Goal: Task Accomplishment & Management: Use online tool/utility

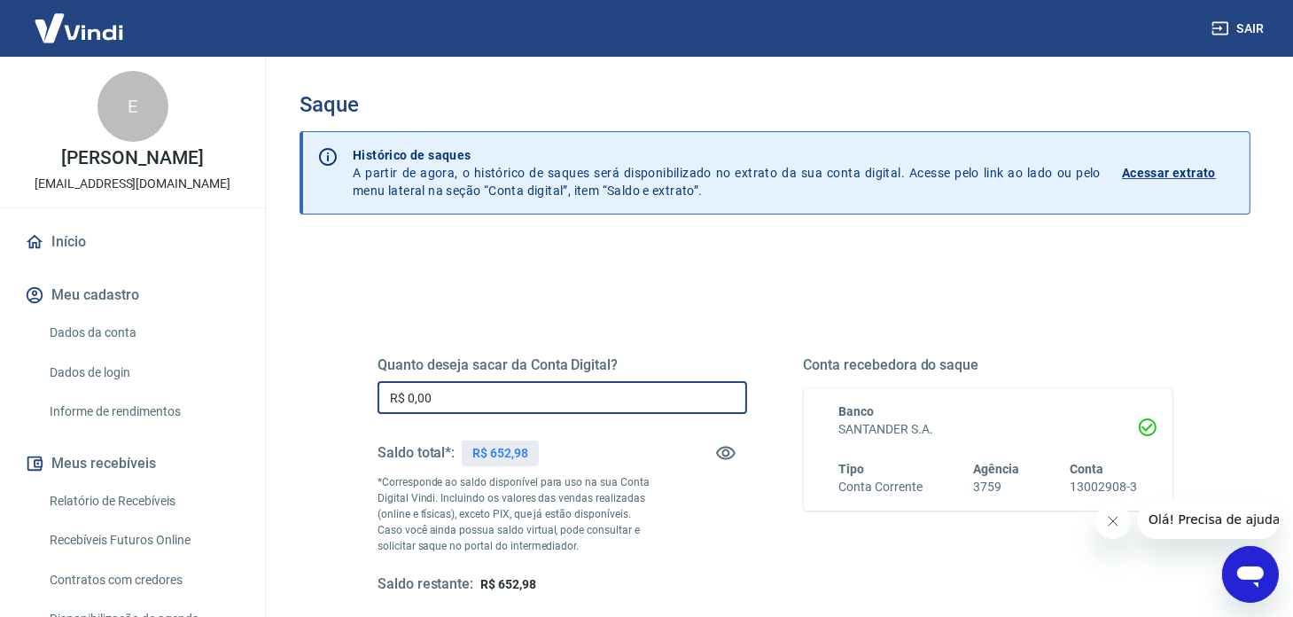
drag, startPoint x: 457, startPoint y: 389, endPoint x: 349, endPoint y: 394, distance: 108.2
click at [352, 394] on div "Quanto deseja sacar da Conta Digital? R$ 0,00 ​ Saldo total*: R$ 652,98 *Corres…" at bounding box center [775, 484] width 880 height 412
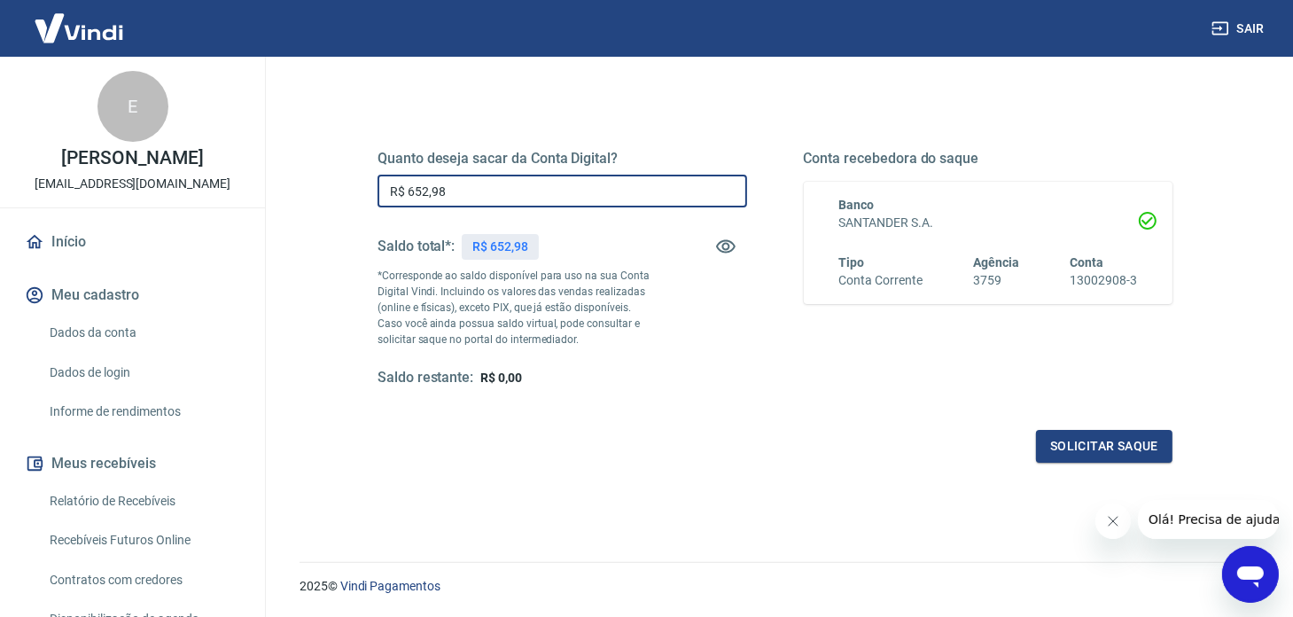
scroll to position [223, 0]
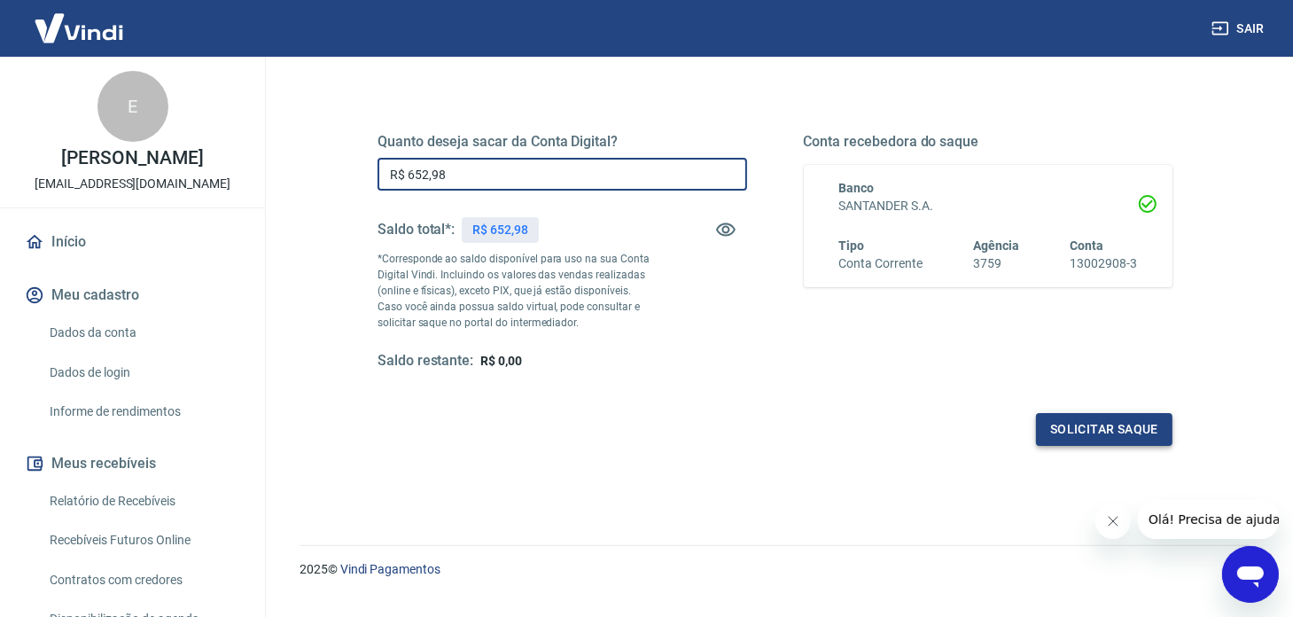
type input "R$ 652,98"
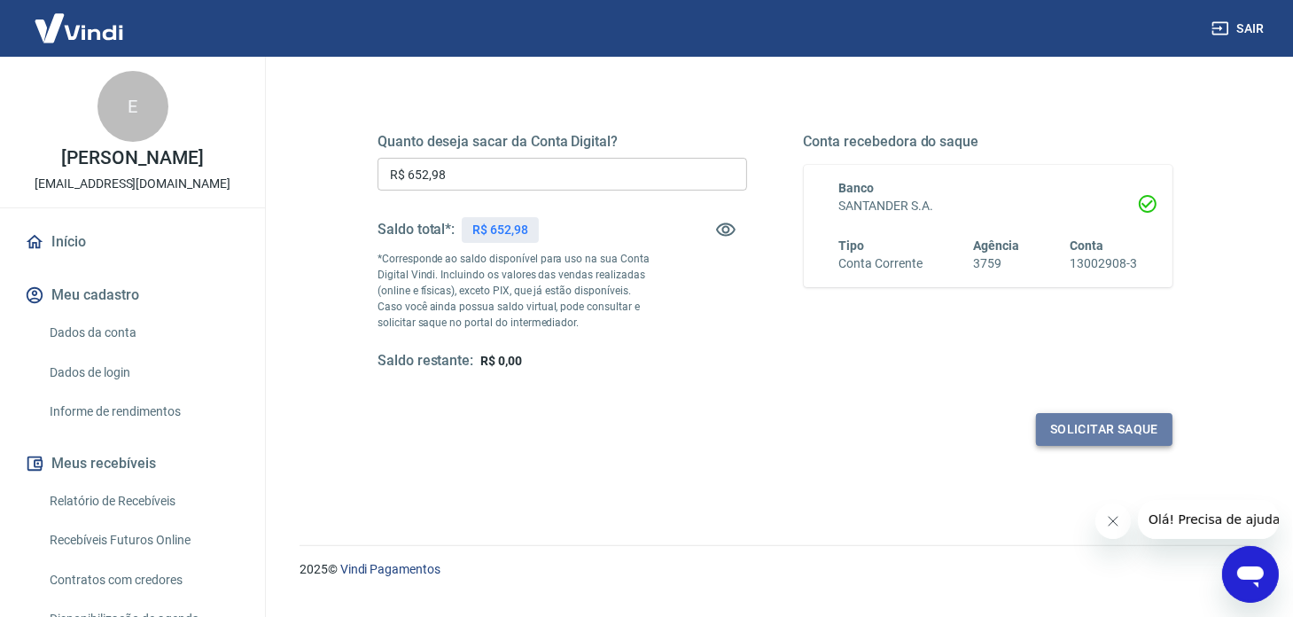
click at [1145, 421] on button "Solicitar saque" at bounding box center [1104, 429] width 136 height 33
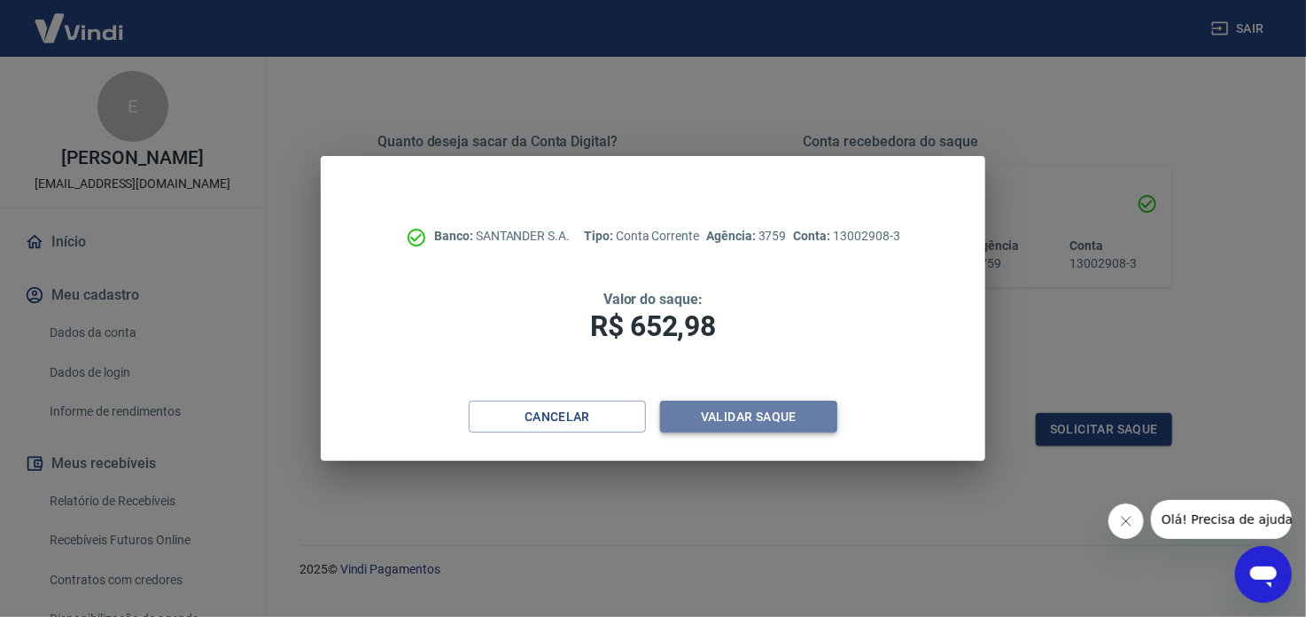
click at [792, 413] on button "Validar saque" at bounding box center [748, 417] width 177 height 33
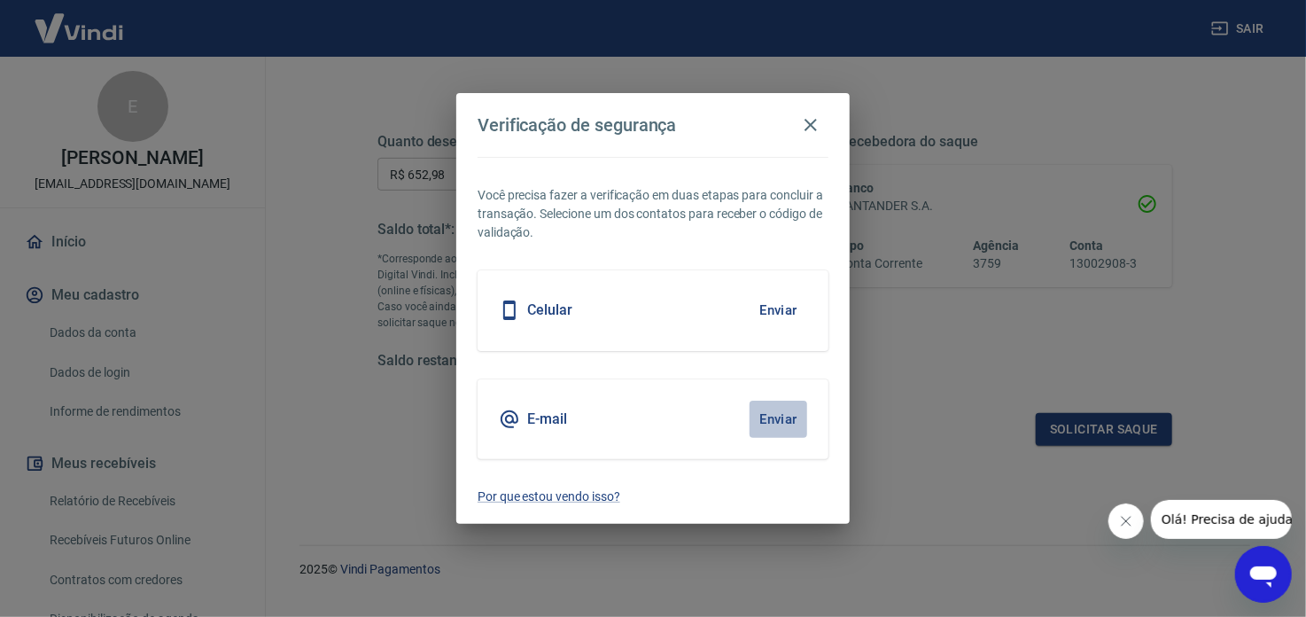
click at [792, 413] on button "Enviar" at bounding box center [779, 419] width 58 height 37
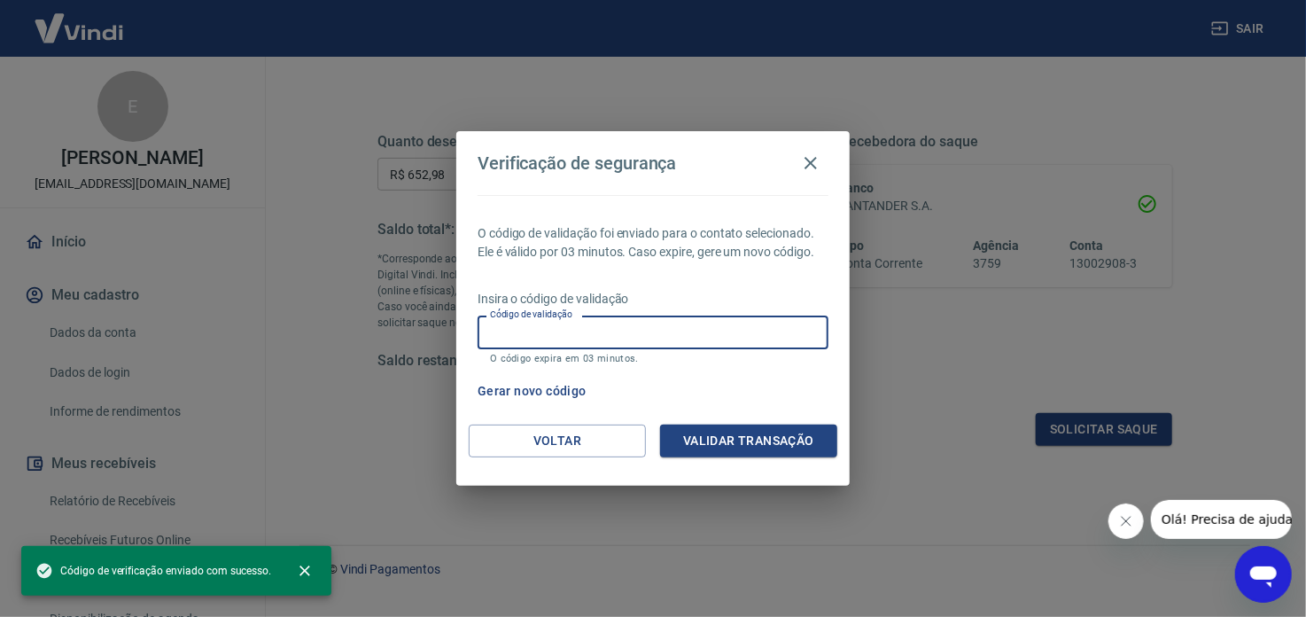
click at [770, 339] on input "Código de validação" at bounding box center [653, 332] width 351 height 33
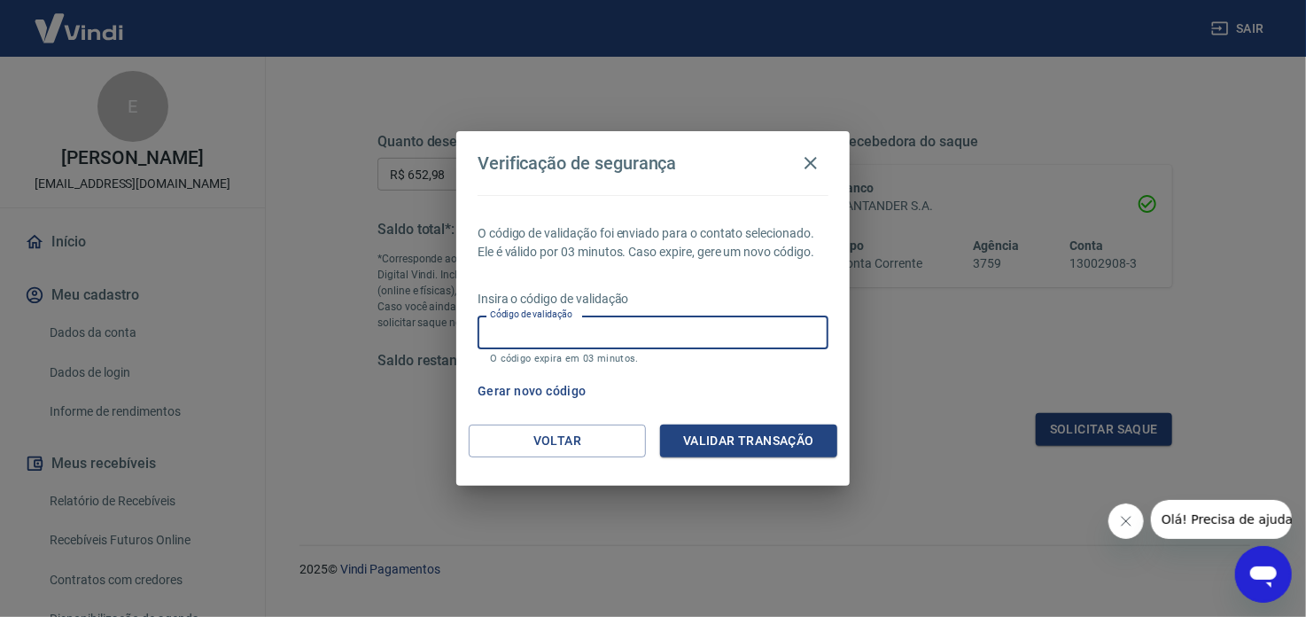
paste input "178730"
type input "178730"
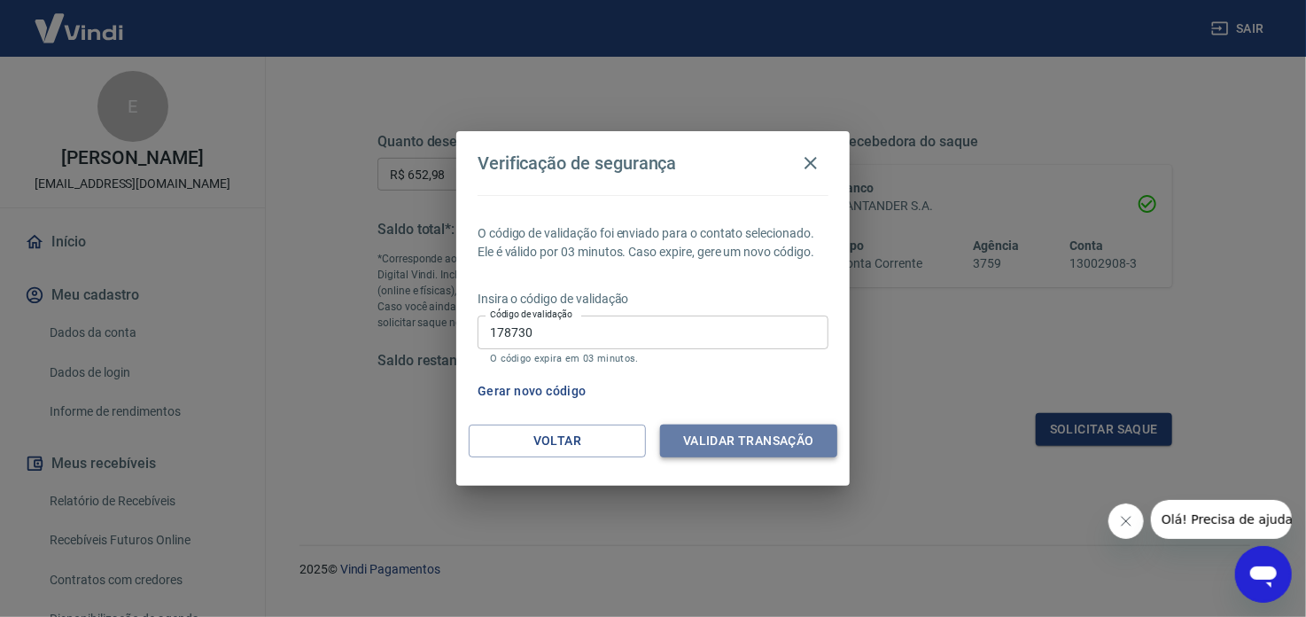
click at [752, 435] on button "Validar transação" at bounding box center [748, 441] width 177 height 33
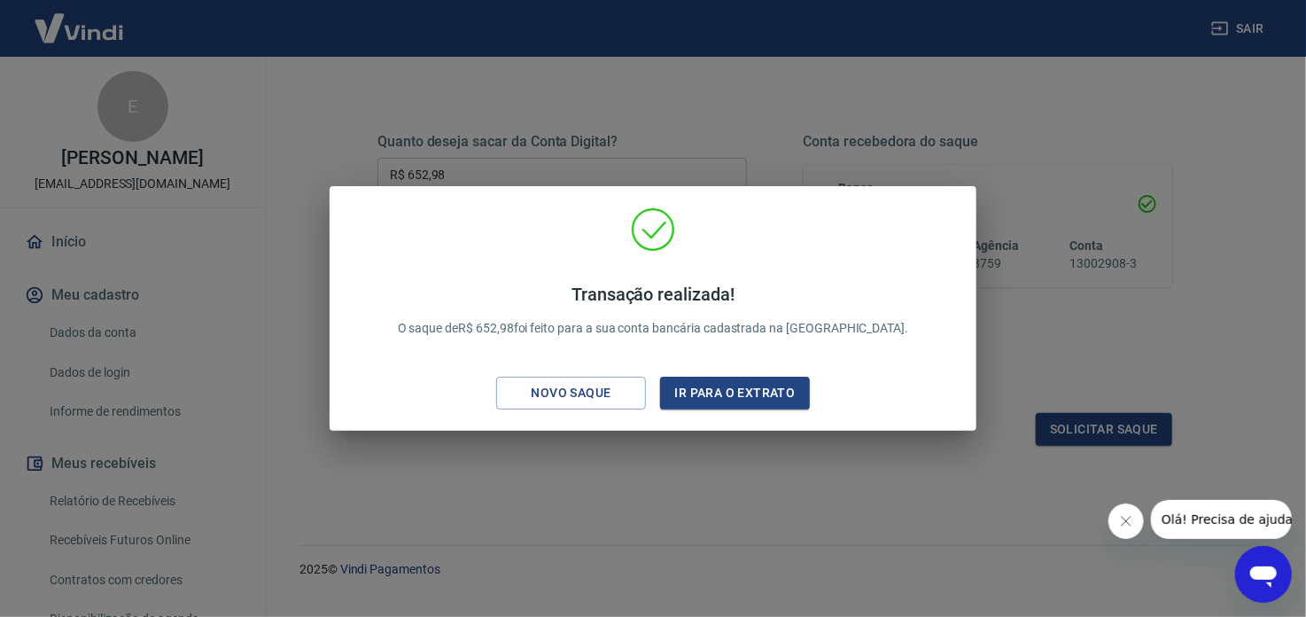
click at [620, 398] on div "Novo saque" at bounding box center [571, 393] width 122 height 22
